Goal: Find specific page/section: Find specific page/section

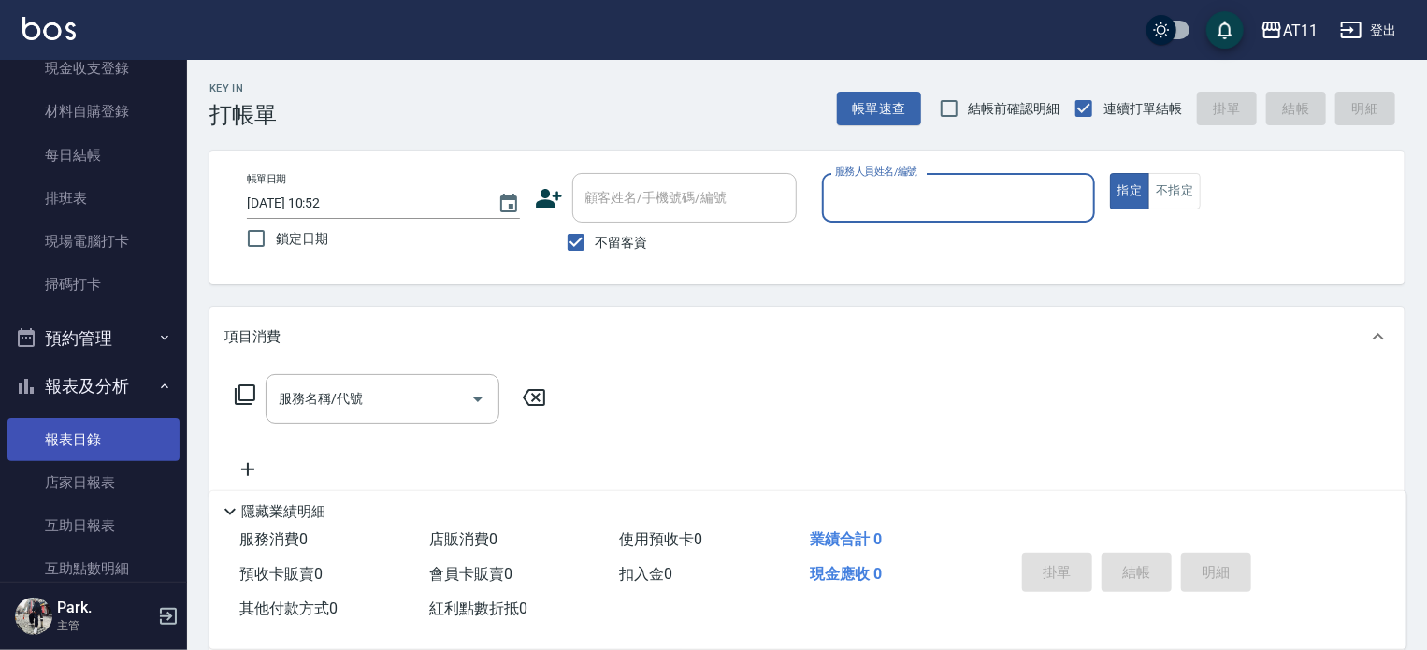
scroll to position [374, 0]
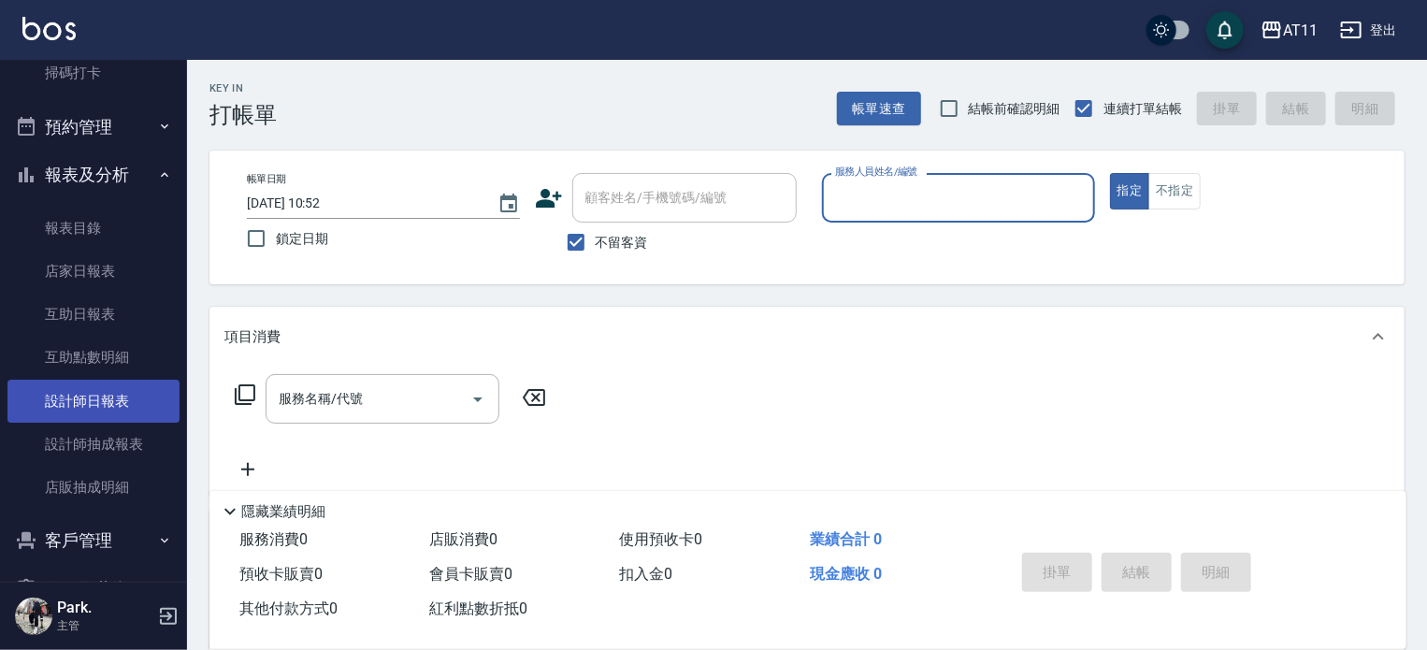
click at [142, 410] on link "設計師日報表" at bounding box center [93, 401] width 172 height 43
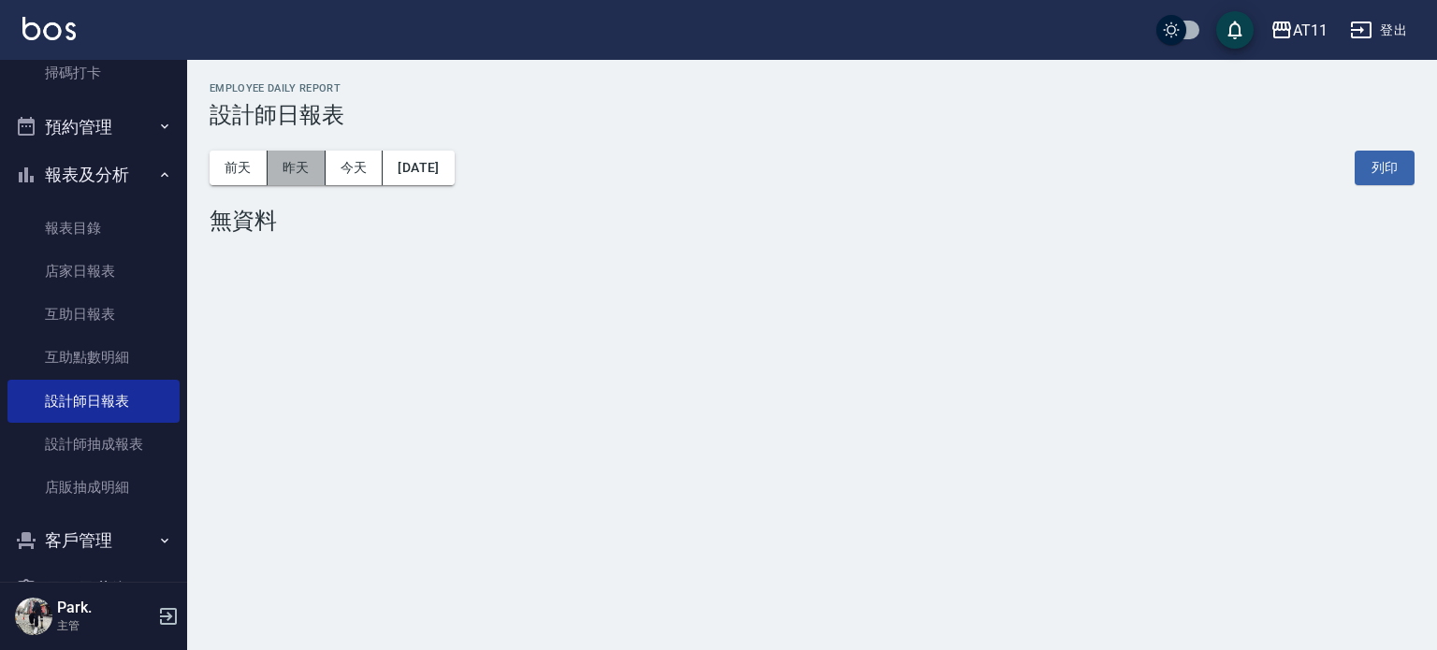
click at [310, 167] on button "昨天" at bounding box center [297, 168] width 58 height 35
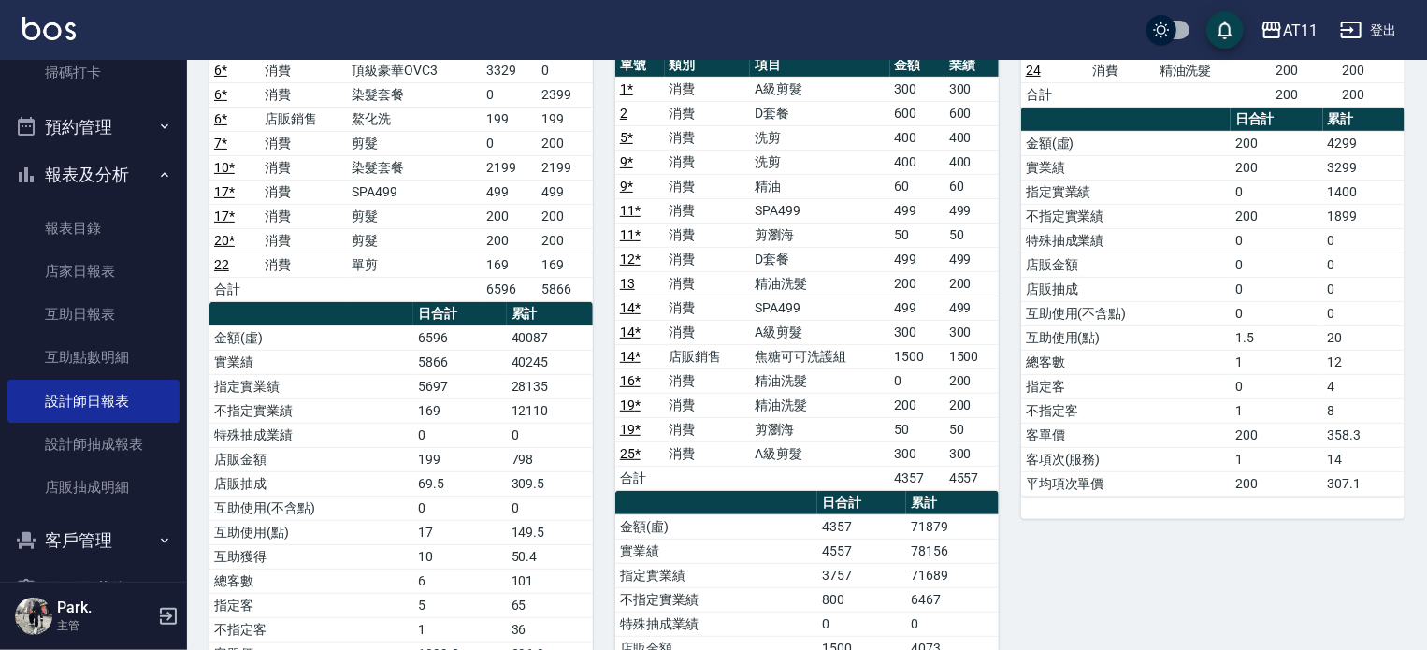
scroll to position [374, 0]
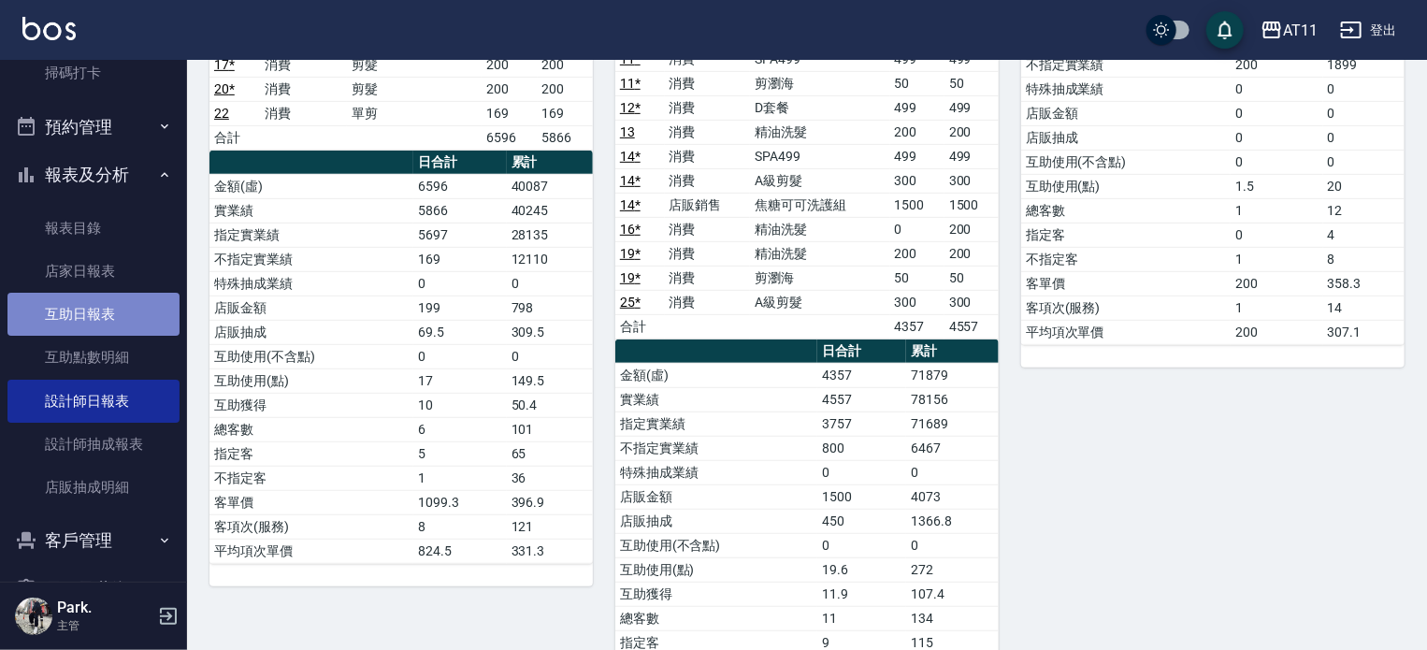
click at [145, 304] on link "互助日報表" at bounding box center [93, 314] width 172 height 43
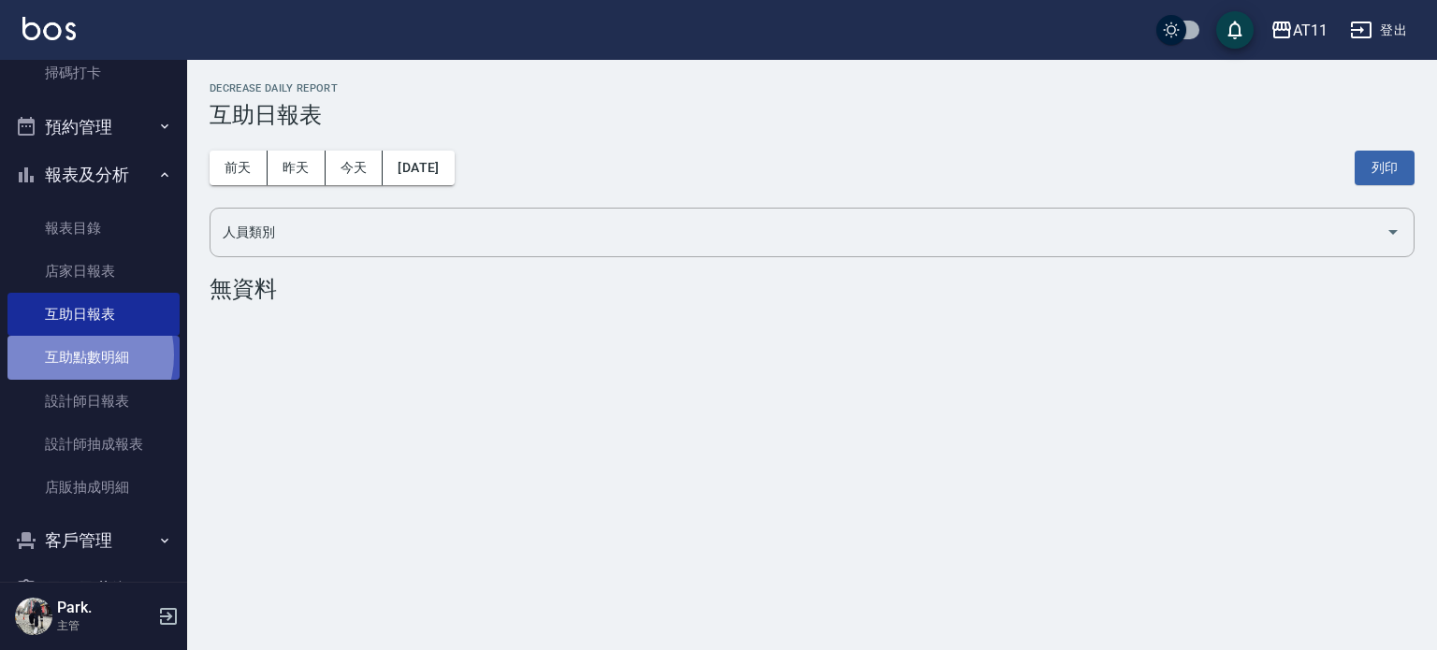
click at [72, 355] on link "互助點數明細" at bounding box center [93, 357] width 172 height 43
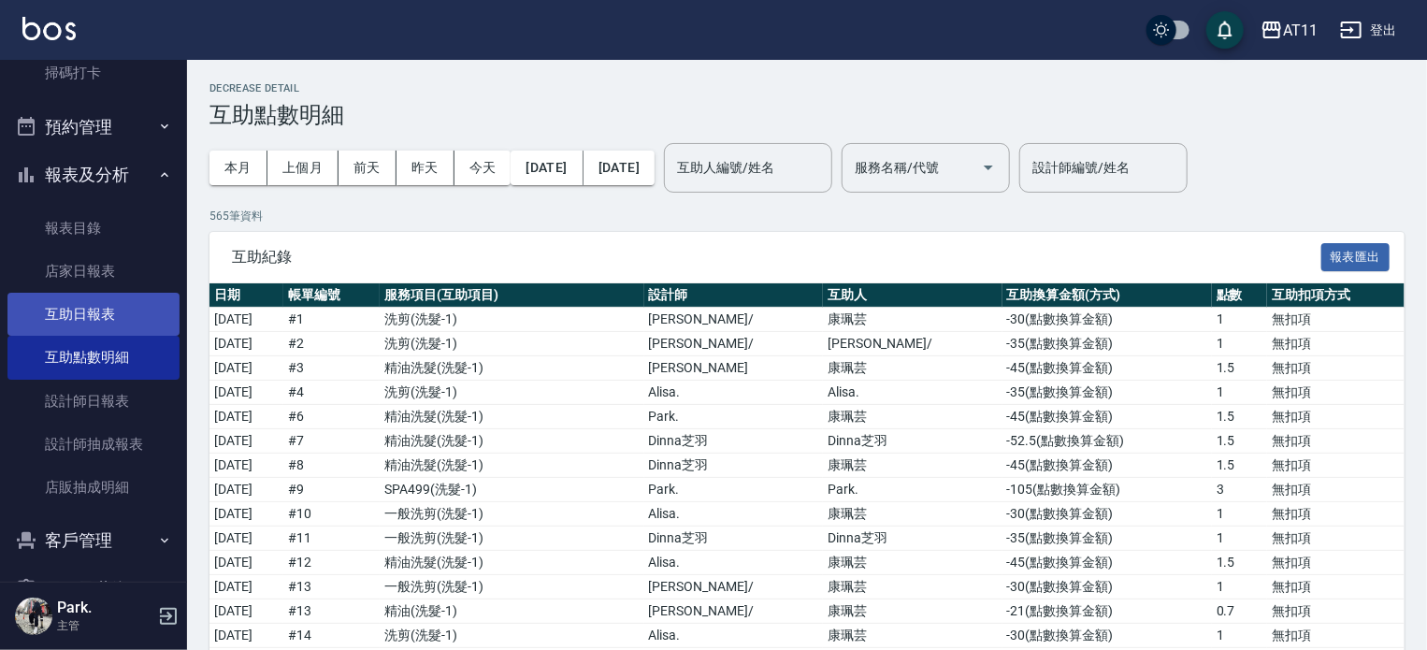
click at [113, 321] on link "互助日報表" at bounding box center [93, 314] width 172 height 43
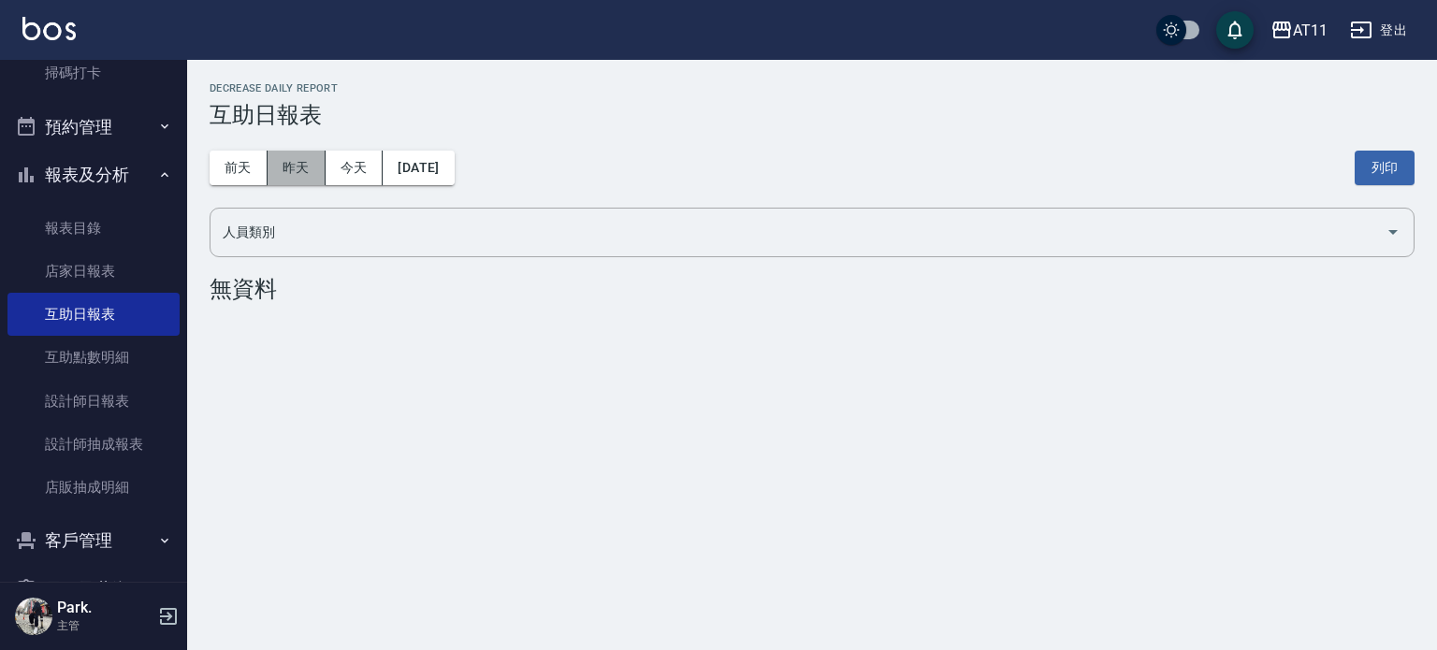
click at [311, 167] on button "昨天" at bounding box center [297, 168] width 58 height 35
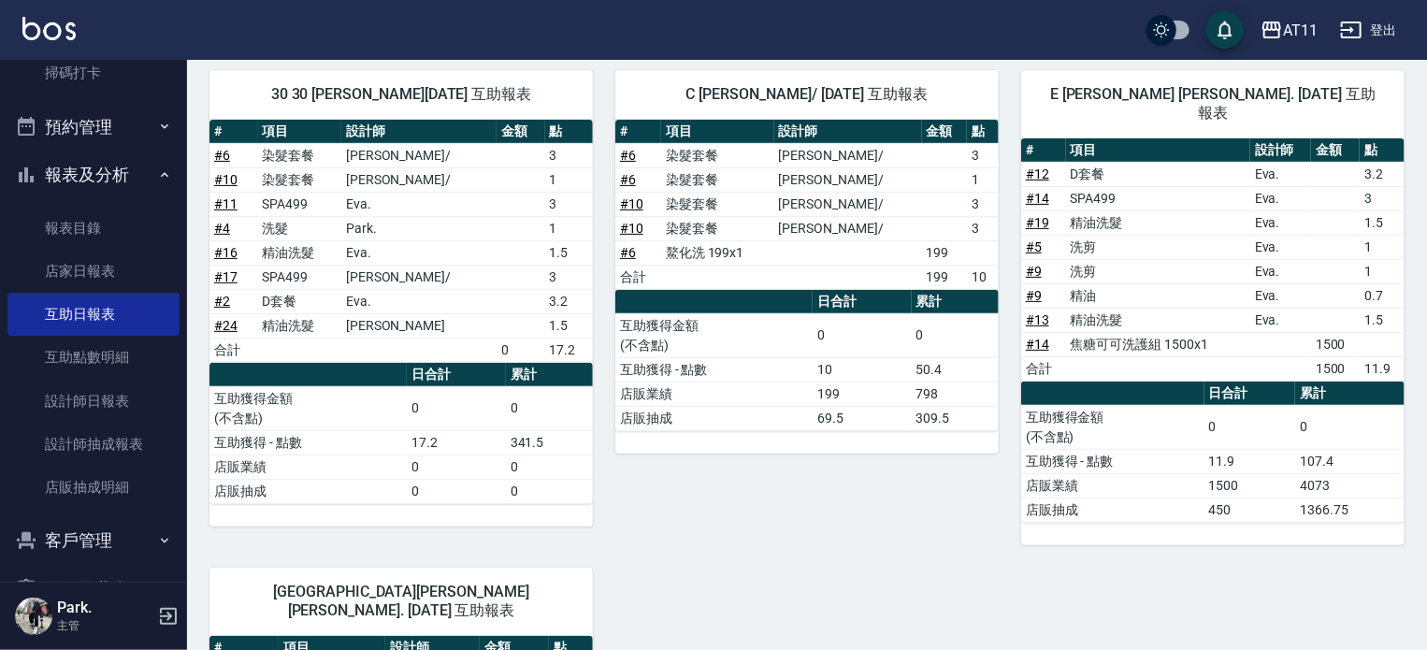
scroll to position [187, 0]
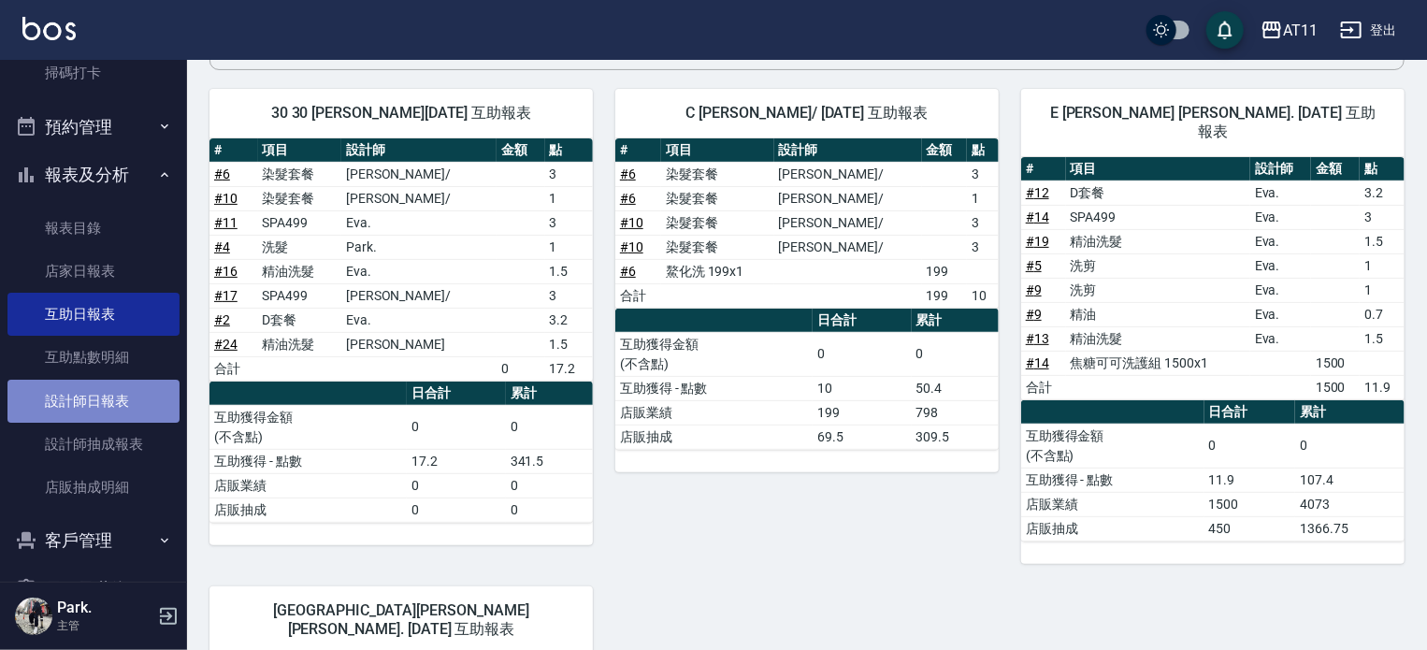
click at [123, 396] on link "設計師日報表" at bounding box center [93, 401] width 172 height 43
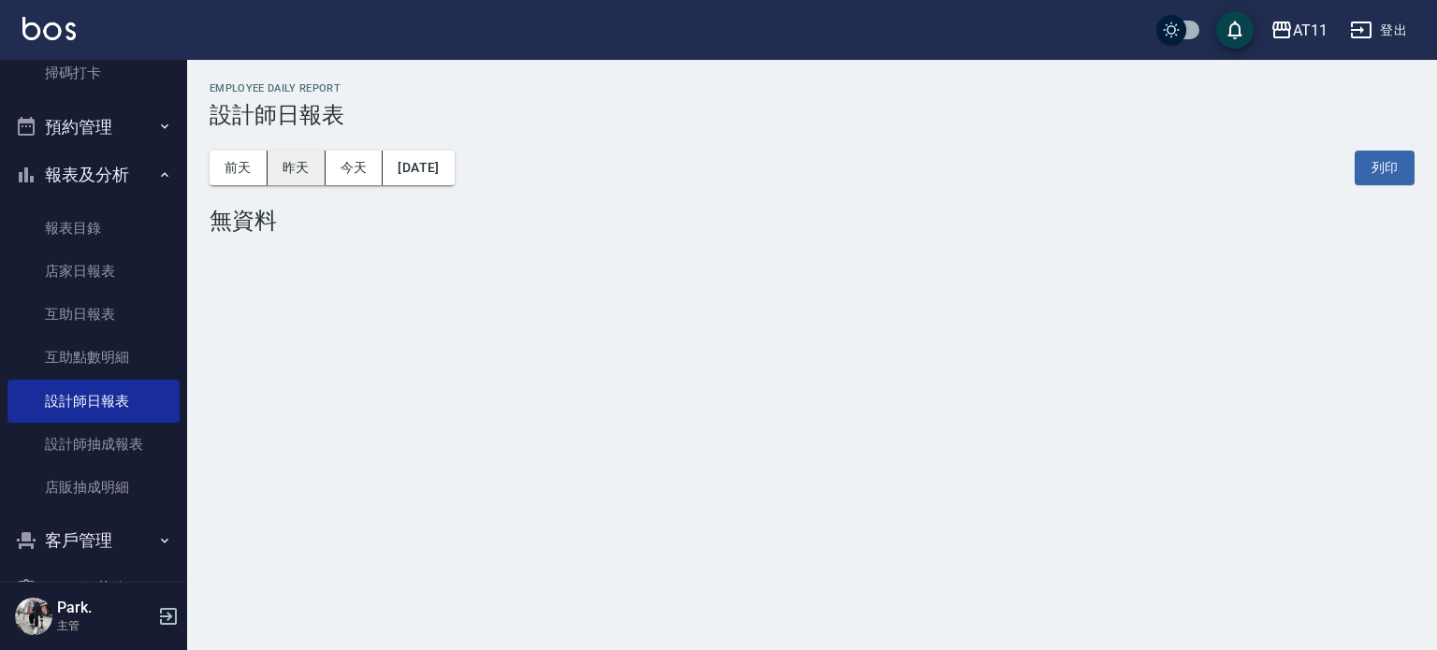
click at [321, 175] on button "昨天" at bounding box center [297, 168] width 58 height 35
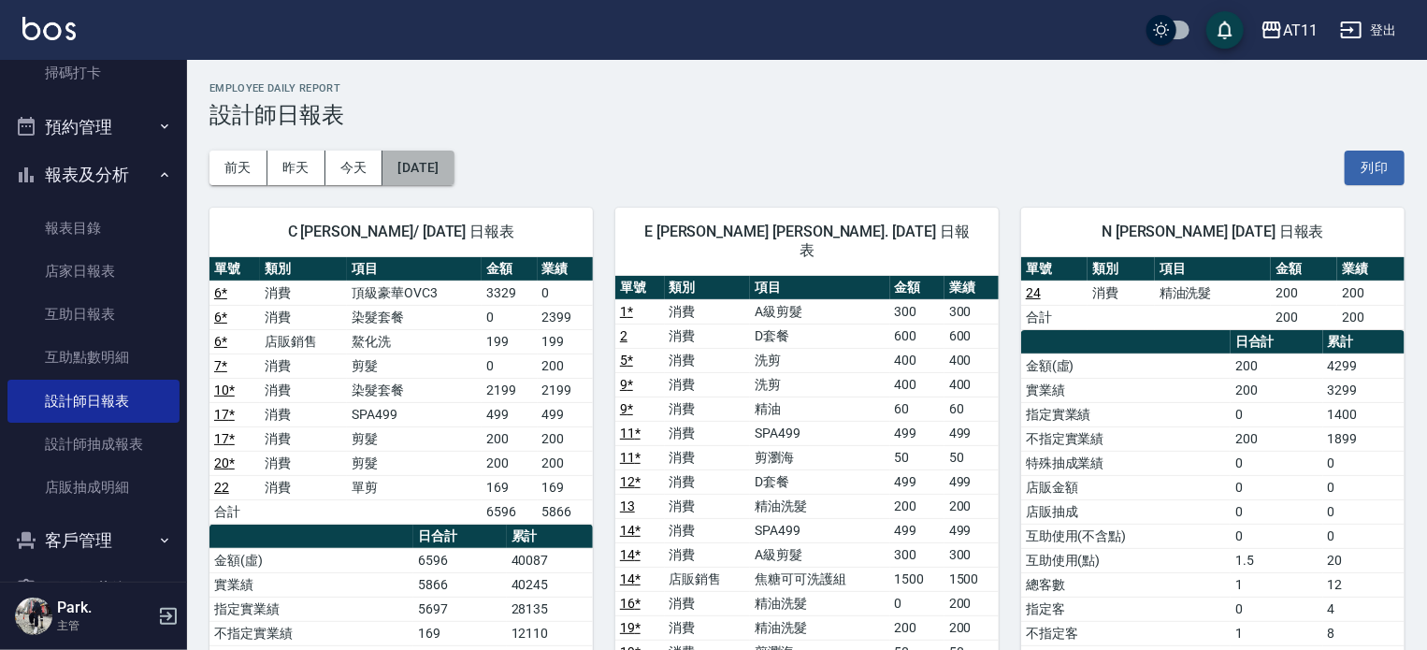
click at [454, 169] on button "[DATE]" at bounding box center [418, 168] width 71 height 35
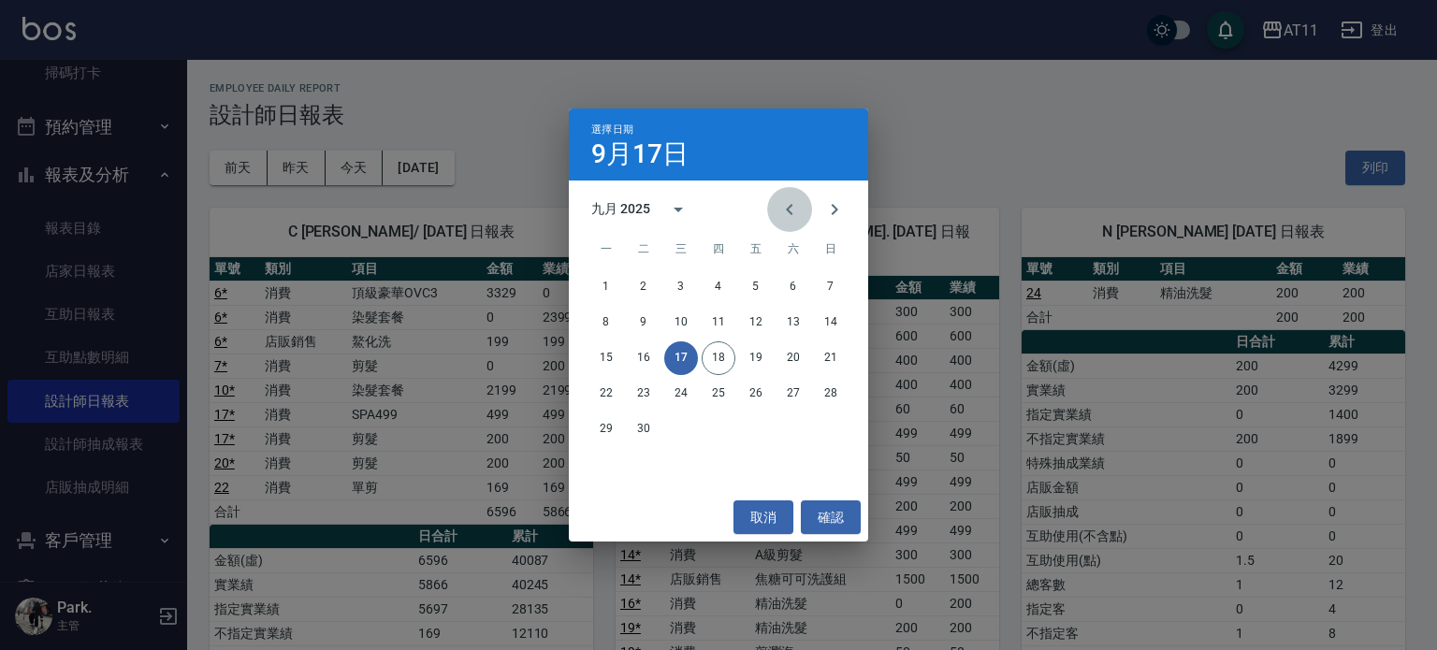
click at [769, 205] on button "Previous month" at bounding box center [789, 209] width 45 height 45
click at [608, 388] on button "18" at bounding box center [606, 394] width 34 height 34
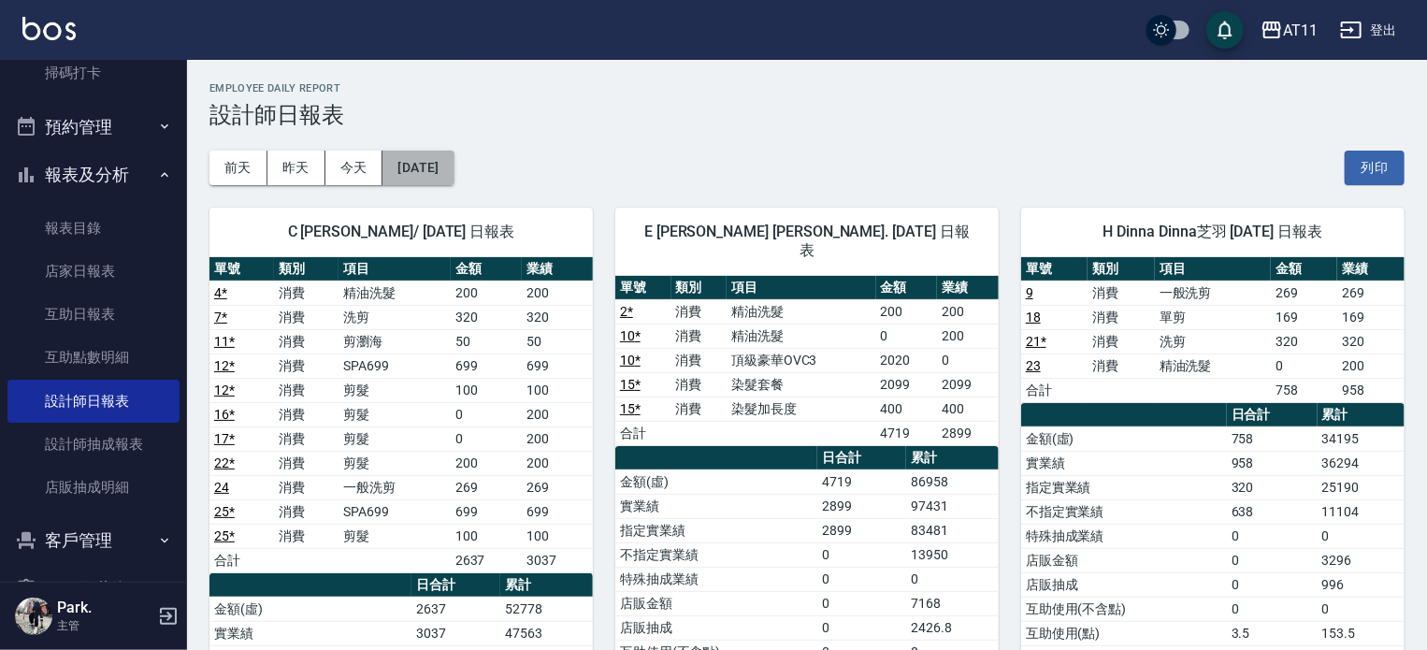
click at [448, 165] on button "[DATE]" at bounding box center [418, 168] width 71 height 35
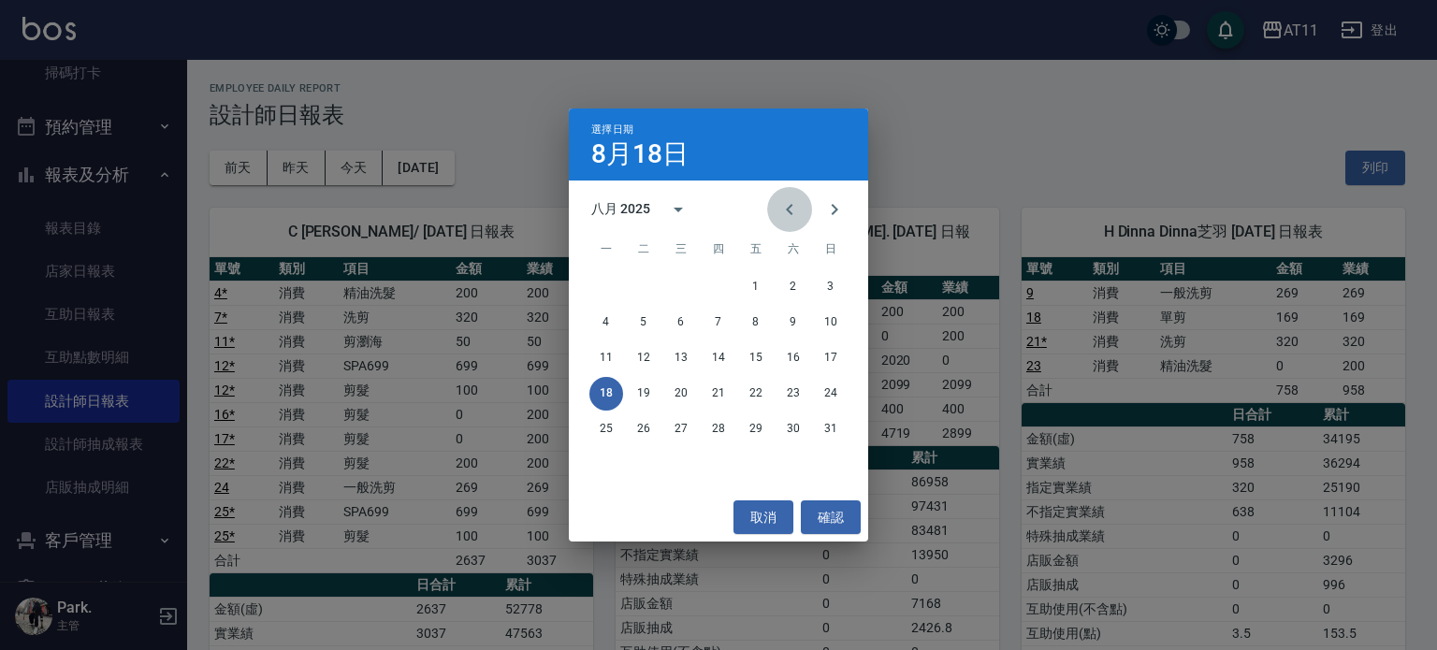
click at [782, 211] on icon "Previous month" at bounding box center [789, 209] width 22 height 22
click at [762, 358] on button "18" at bounding box center [756, 358] width 34 height 34
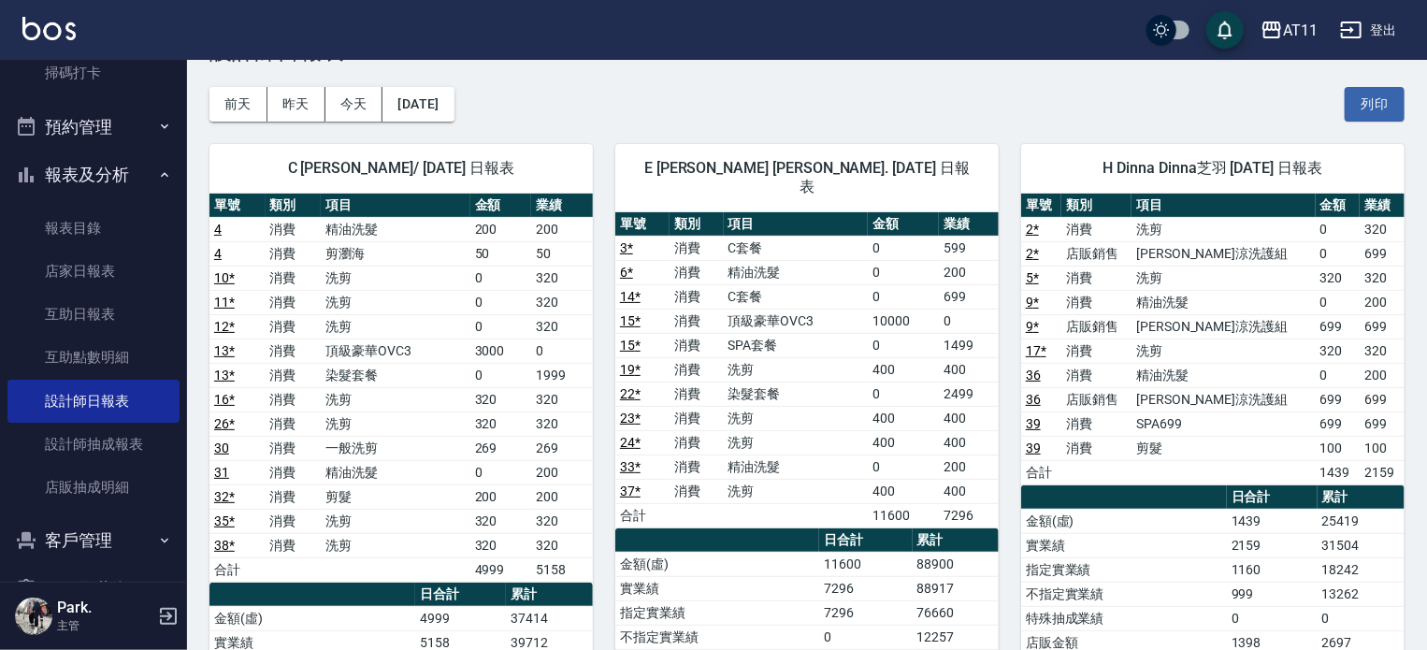
scroll to position [94, 0]
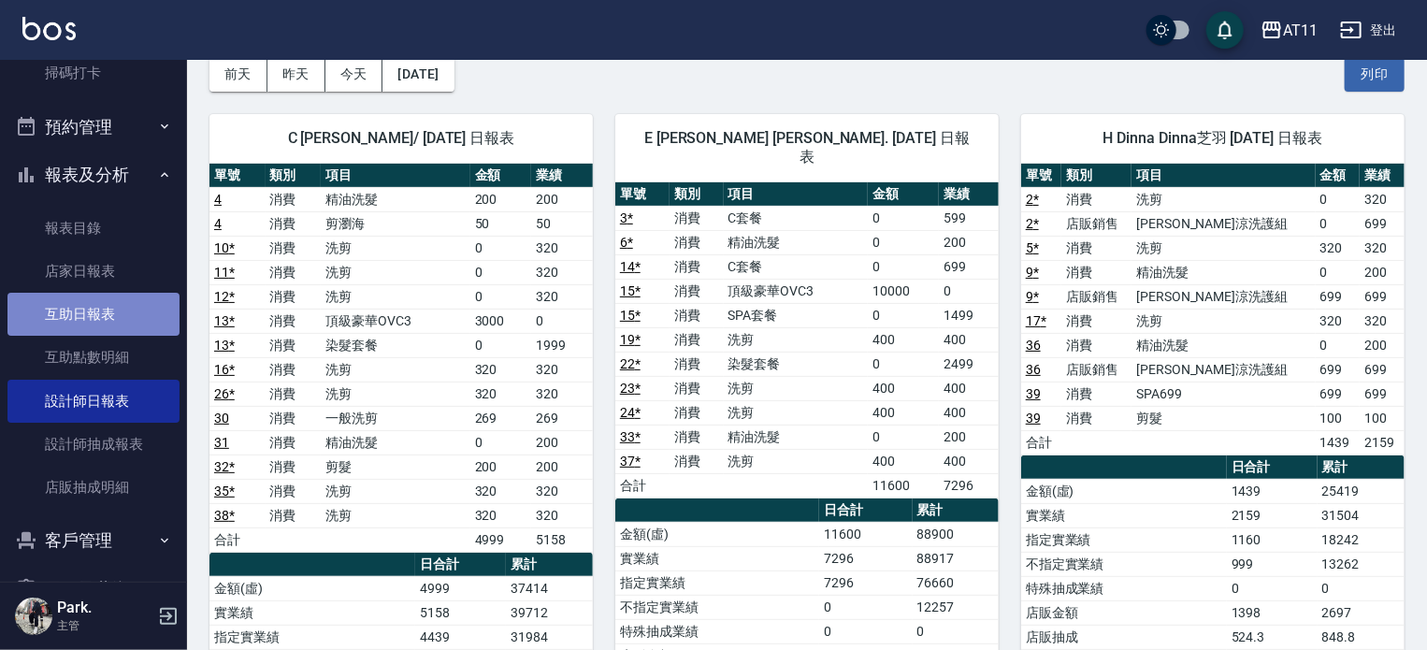
click at [94, 324] on link "互助日報表" at bounding box center [93, 314] width 172 height 43
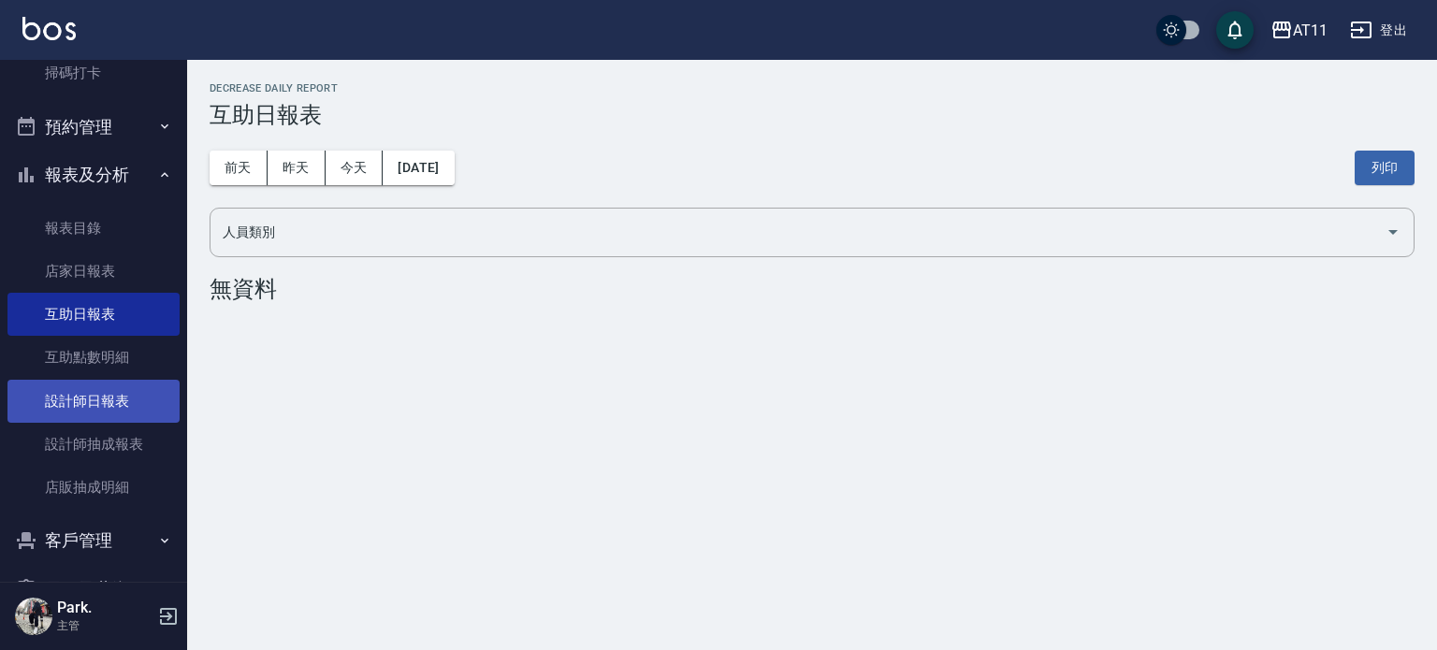
click at [127, 398] on link "設計師日報表" at bounding box center [93, 401] width 172 height 43
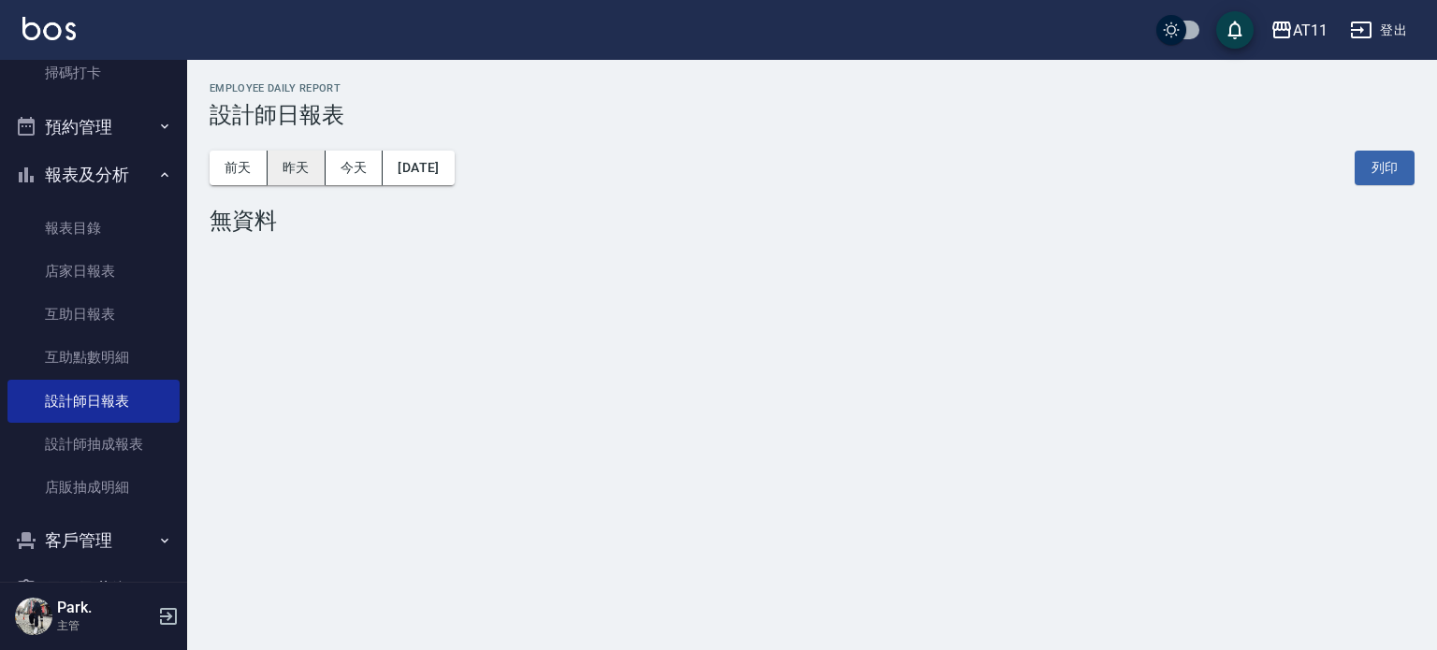
click at [299, 159] on button "昨天" at bounding box center [297, 168] width 58 height 35
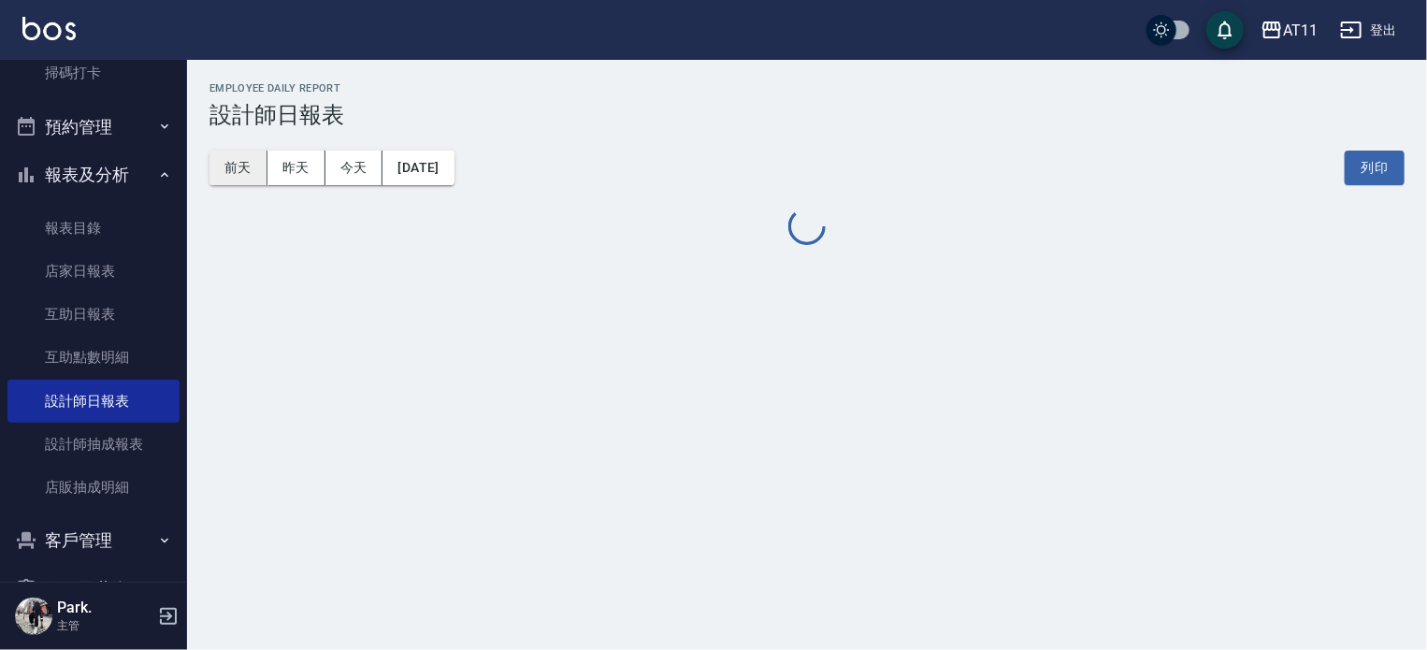
click at [215, 160] on button "前天" at bounding box center [239, 168] width 58 height 35
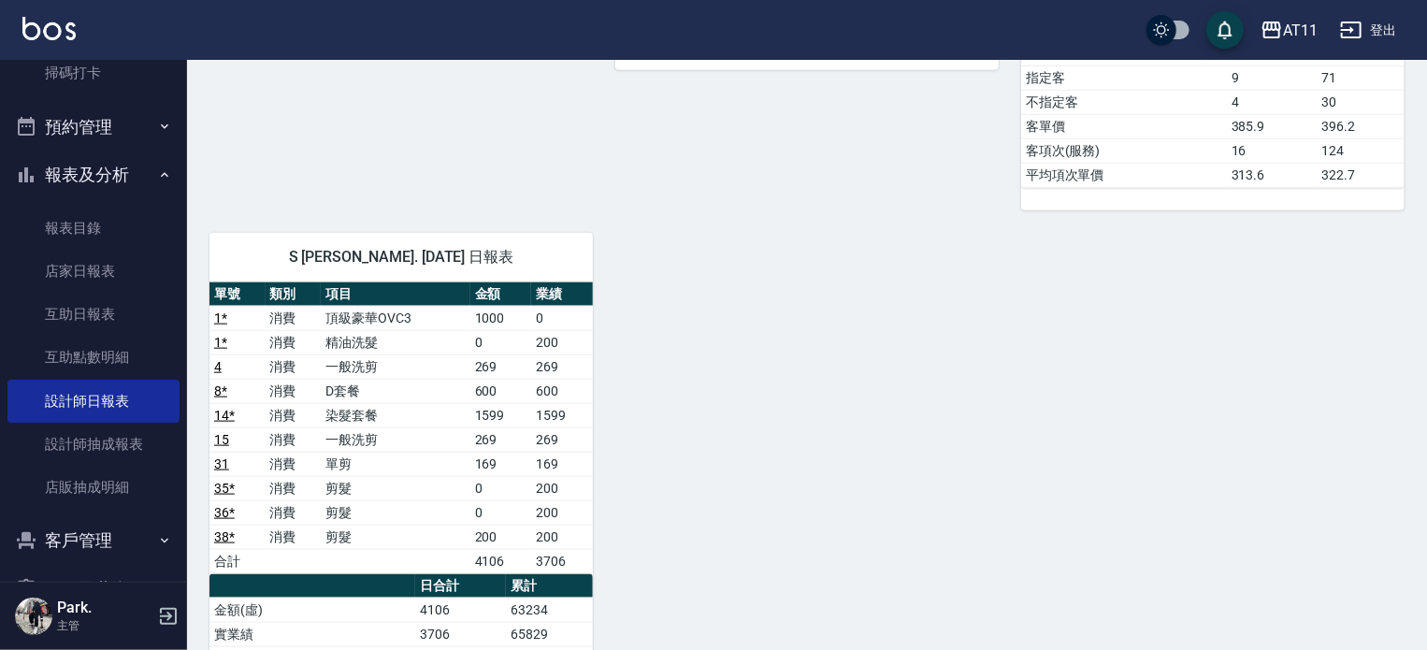
scroll to position [1123, 0]
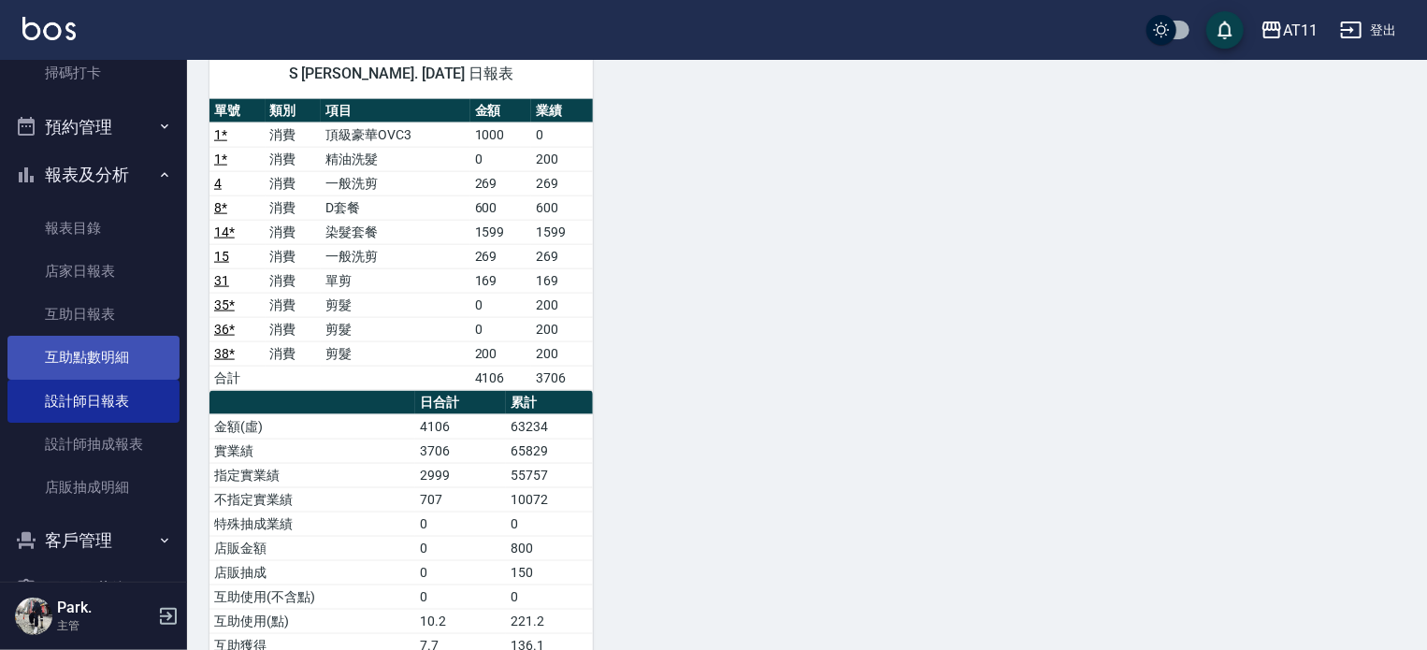
click at [78, 343] on link "互助點數明細" at bounding box center [93, 357] width 172 height 43
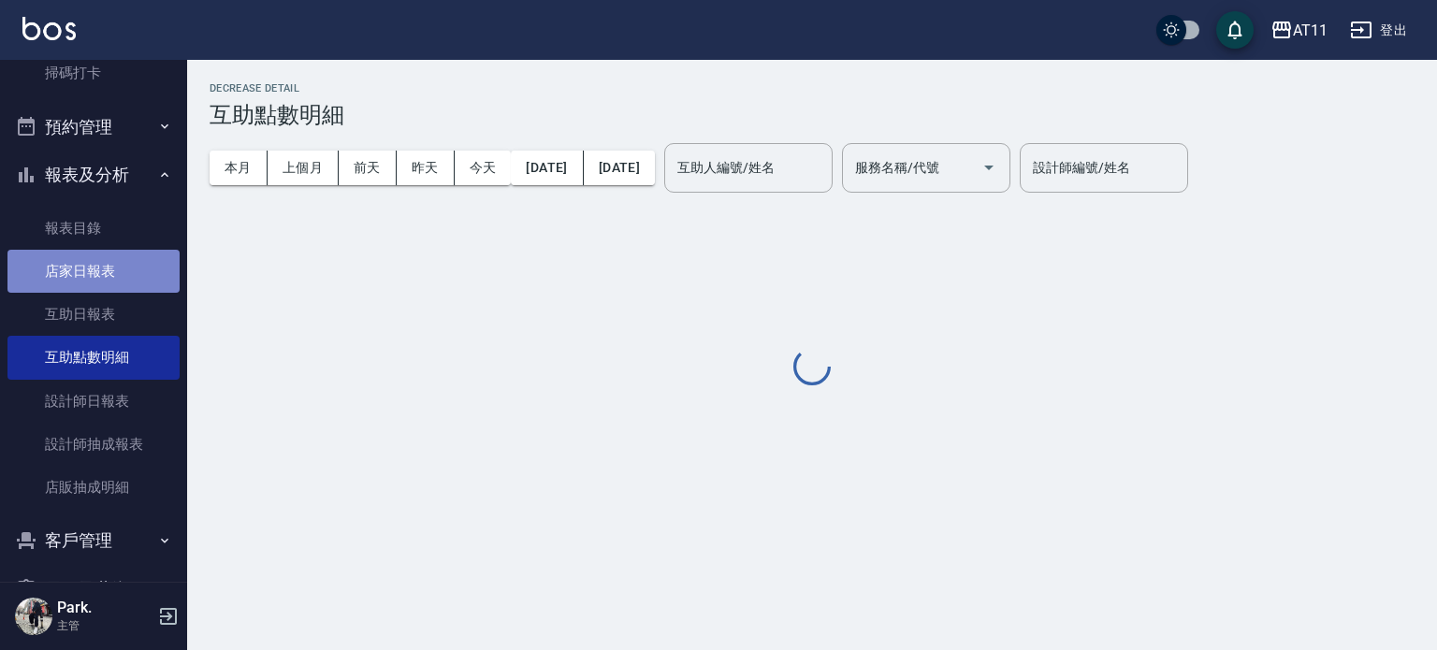
click at [98, 271] on link "店家日報表" at bounding box center [93, 271] width 172 height 43
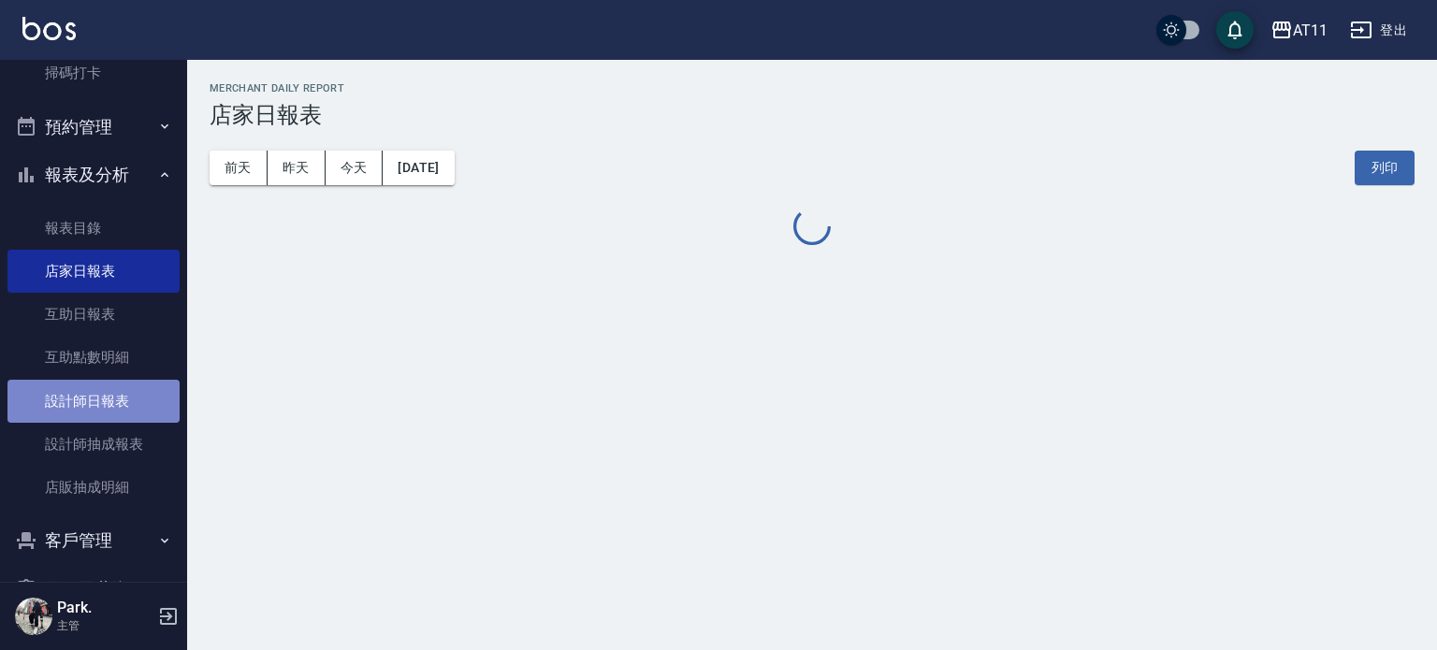
click at [133, 411] on link "設計師日報表" at bounding box center [93, 401] width 172 height 43
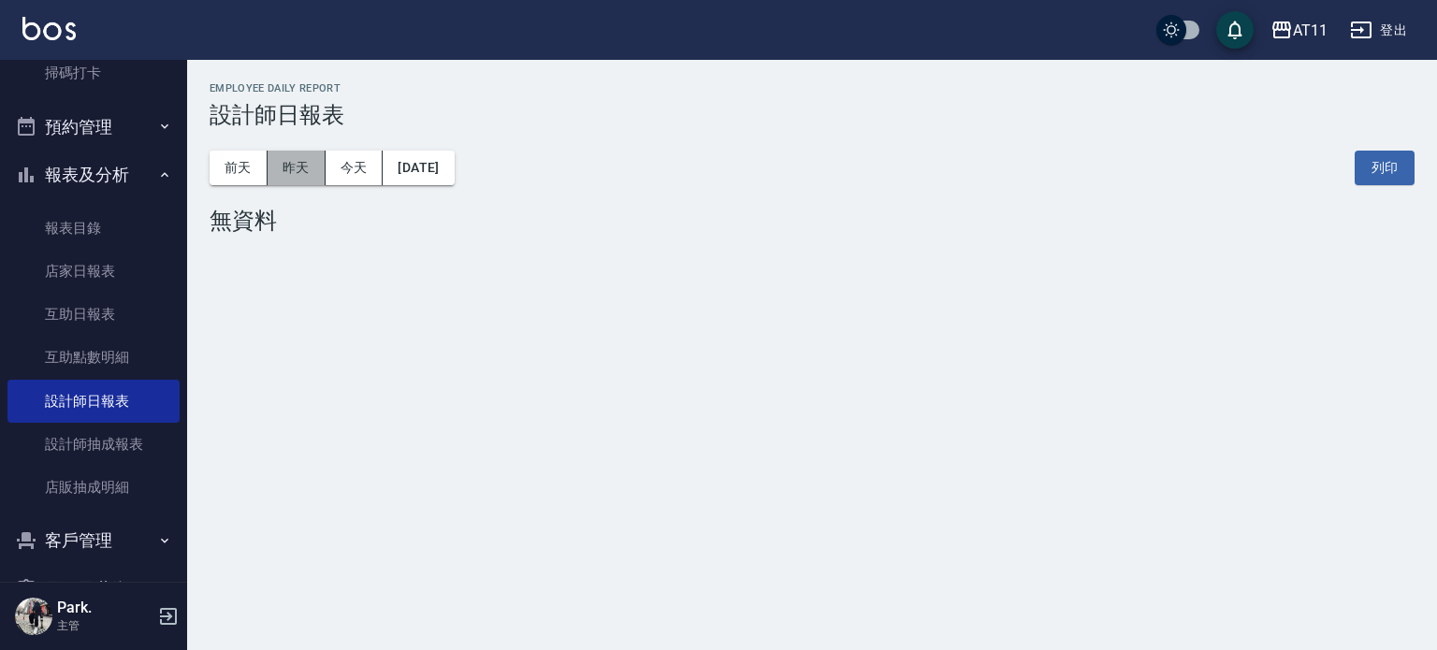
click at [302, 167] on button "昨天" at bounding box center [297, 168] width 58 height 35
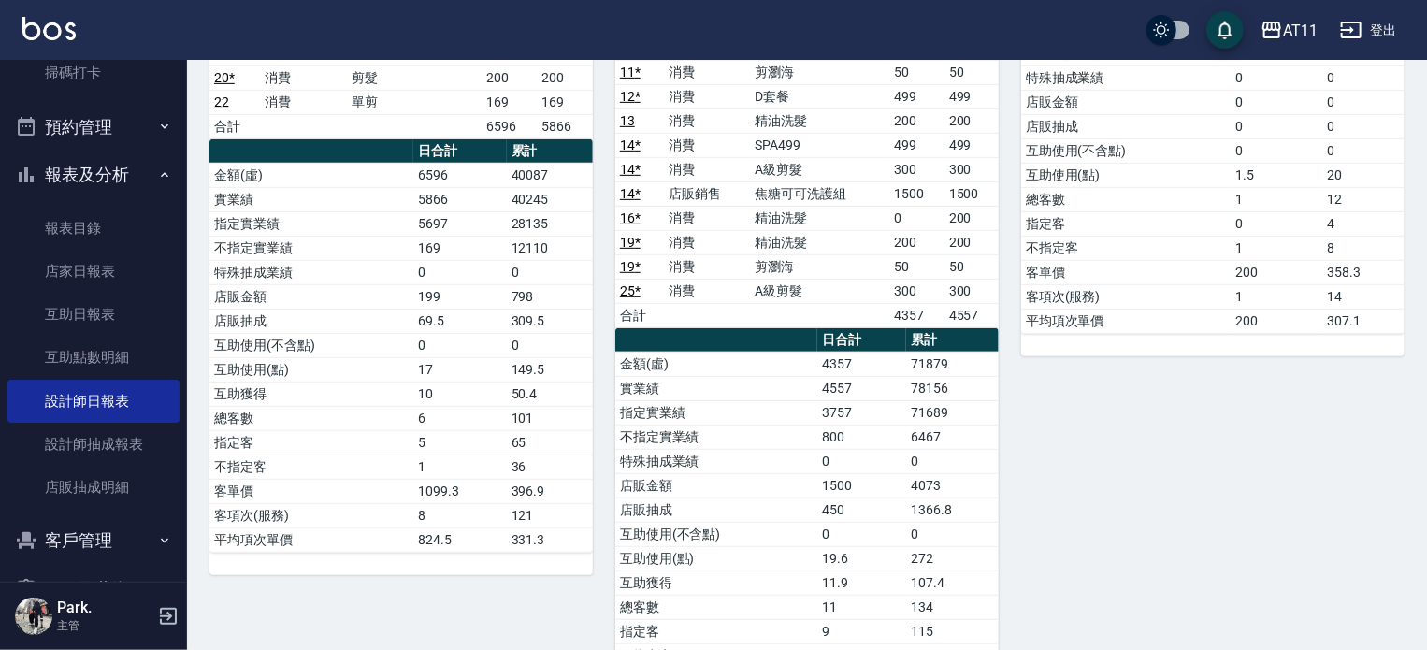
scroll to position [374, 0]
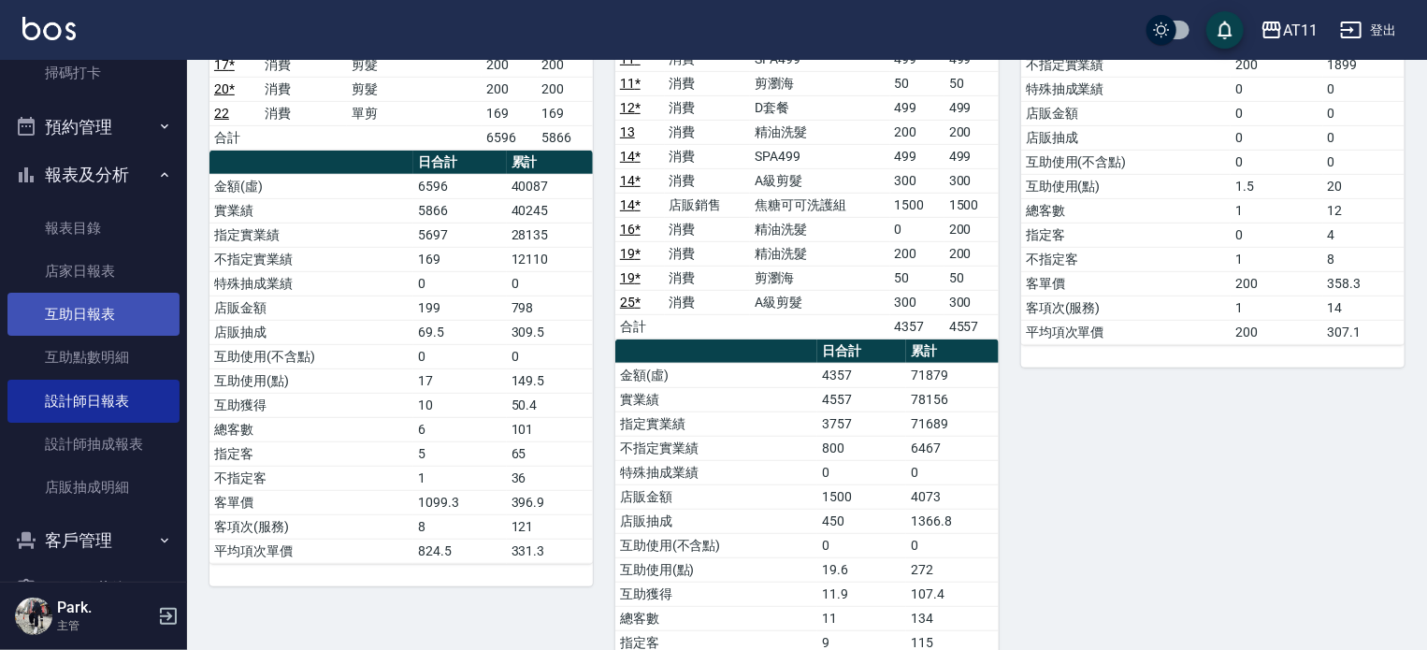
click at [75, 309] on link "互助日報表" at bounding box center [93, 314] width 172 height 43
